Goal: Task Accomplishment & Management: Use online tool/utility

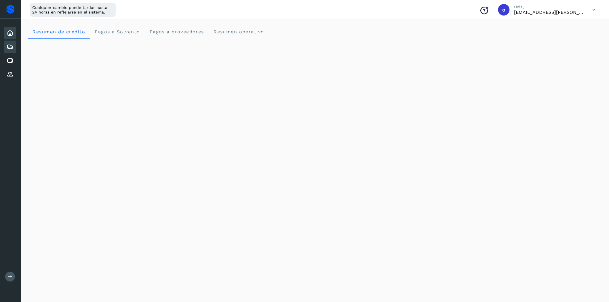
click at [10, 45] on icon at bounding box center [10, 46] width 7 height 7
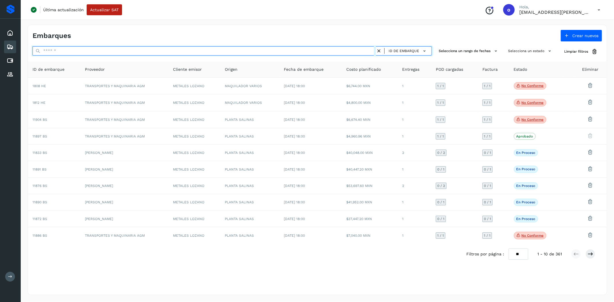
click at [131, 53] on input "text" at bounding box center [205, 50] width 344 height 9
paste input "********"
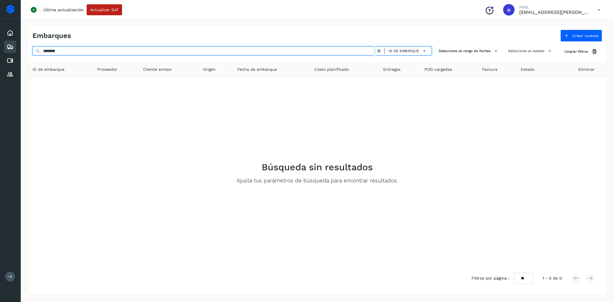
drag, startPoint x: 108, startPoint y: 54, endPoint x: 0, endPoint y: 59, distance: 108.1
click at [0, 59] on div "Inicio Embarques Cuentas por pagar Proveedores Salir Última actualización Actua…" at bounding box center [307, 151] width 614 height 302
paste input "text"
drag, startPoint x: 91, startPoint y: 49, endPoint x: 73, endPoint y: 51, distance: 18.0
click at [13, 48] on div "Inicio Embarques Cuentas por pagar Proveedores Salir Última actualización Actua…" at bounding box center [307, 151] width 614 height 302
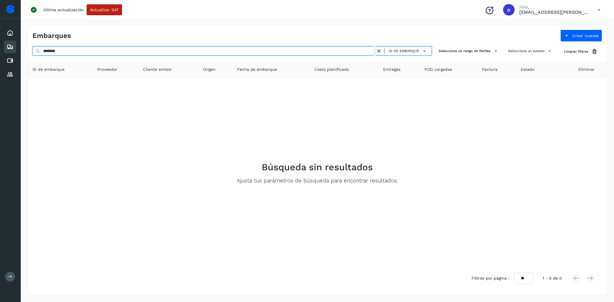
paste input "text"
drag, startPoint x: 67, startPoint y: 50, endPoint x: 35, endPoint y: 46, distance: 32.2
click at [35, 46] on div "Embarques Crear nuevos ******* ID de embarque Selecciona un rango de fechas Sel…" at bounding box center [318, 160] width 580 height 271
paste input "*"
type input "********"
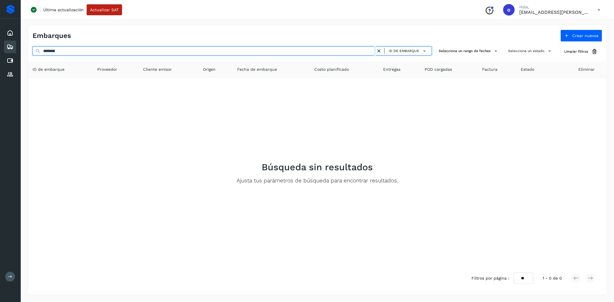
drag, startPoint x: 42, startPoint y: 48, endPoint x: 35, endPoint y: 48, distance: 6.9
click at [35, 48] on input "********" at bounding box center [205, 50] width 344 height 9
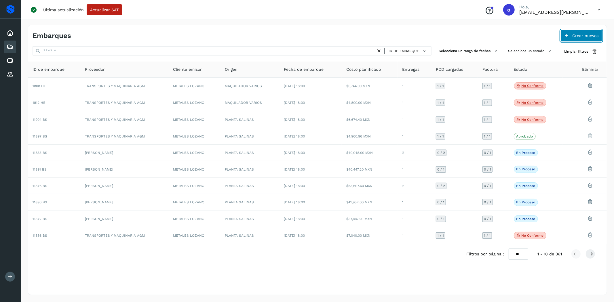
click at [575, 36] on span "Crear nuevos" at bounding box center [586, 36] width 26 height 4
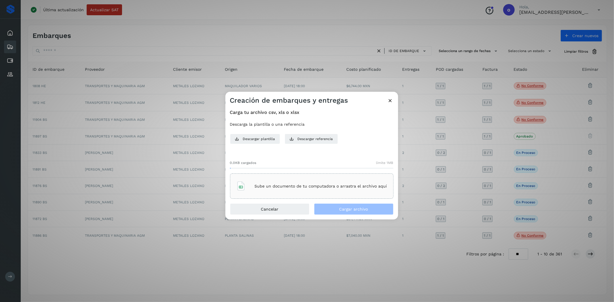
click at [308, 184] on p "Sube un documento de tu computadora o arrastra el archivo aquí" at bounding box center [321, 186] width 132 height 5
click at [340, 213] on button "Cargar archivo" at bounding box center [353, 210] width 79 height 12
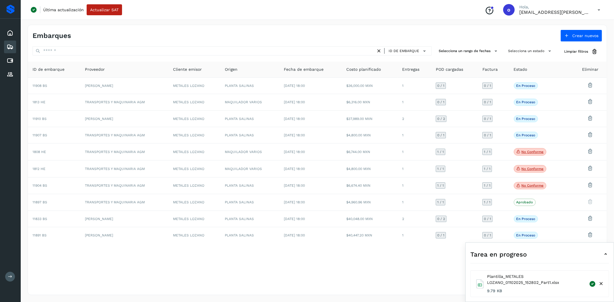
click at [603, 252] on icon at bounding box center [606, 254] width 7 height 7
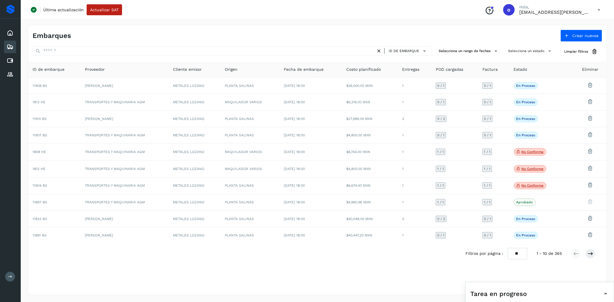
click at [595, 12] on icon at bounding box center [599, 10] width 12 height 12
click at [573, 35] on div "Cerrar sesión" at bounding box center [570, 37] width 69 height 11
